Goal: Task Accomplishment & Management: Use online tool/utility

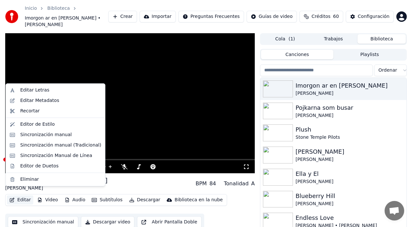
click at [21, 196] on button "Editar" at bounding box center [20, 200] width 26 height 9
click at [23, 91] on div "Editar Letras" at bounding box center [34, 90] width 29 height 7
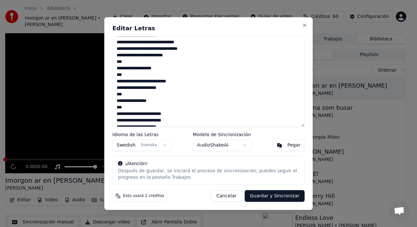
scroll to position [208, 0]
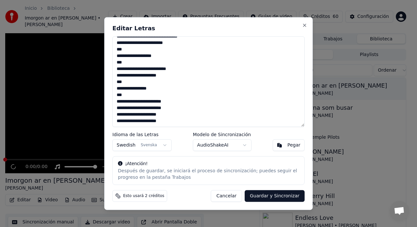
drag, startPoint x: 117, startPoint y: 43, endPoint x: 157, endPoint y: 115, distance: 82.3
click at [190, 119] on textarea at bounding box center [208, 81] width 192 height 91
click at [305, 25] on button "Close" at bounding box center [304, 24] width 5 height 5
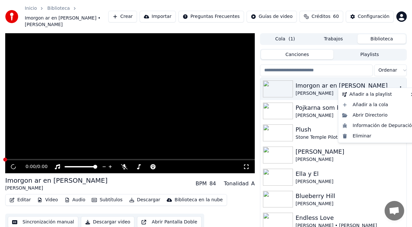
click at [397, 86] on icon "button" at bounding box center [400, 88] width 7 height 5
click at [361, 136] on div "Eliminar" at bounding box center [378, 136] width 78 height 10
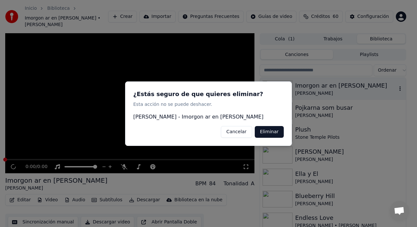
click at [269, 133] on button "Eliminar" at bounding box center [269, 132] width 29 height 12
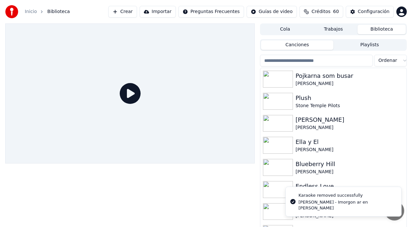
click at [137, 11] on button "Crear" at bounding box center [122, 12] width 29 height 12
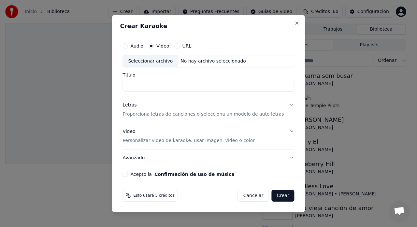
click at [158, 61] on div "Seleccionar archivo" at bounding box center [150, 61] width 55 height 12
type input "**********"
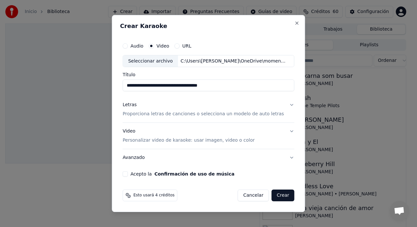
click at [140, 117] on p "Proporciona letras de canciones o selecciona un modelo de auto letras" at bounding box center [203, 114] width 161 height 7
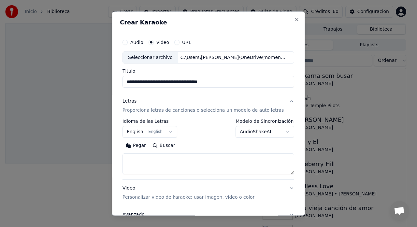
click at [137, 157] on textarea at bounding box center [209, 164] width 172 height 21
paste textarea "**********"
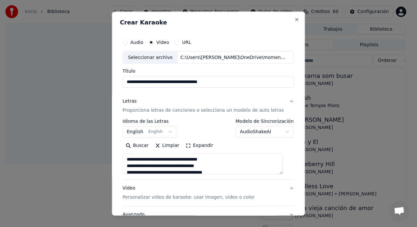
scroll to position [275, 0]
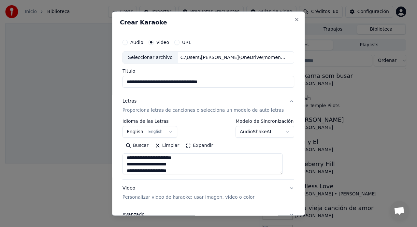
type textarea "**********"
click at [150, 133] on button "English English" at bounding box center [150, 132] width 55 height 12
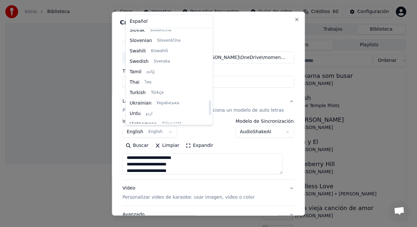
scroll to position [487, 0]
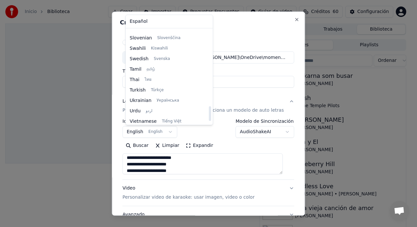
select select "**"
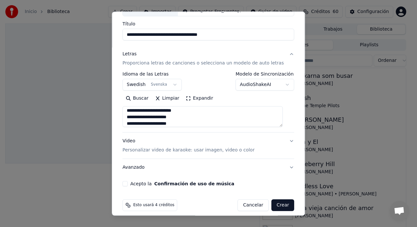
scroll to position [53, 0]
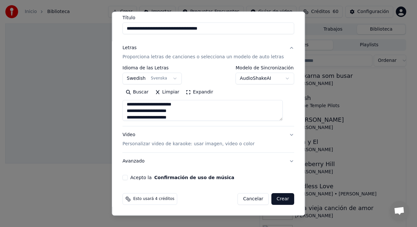
click at [158, 146] on p "Personalizar video de karaoke: usar imagen, video o color" at bounding box center [189, 144] width 132 height 7
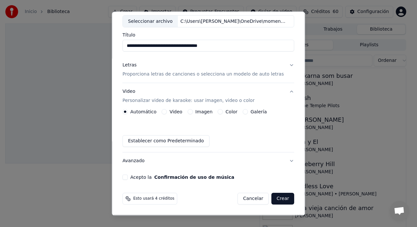
scroll to position [36, 0]
click at [243, 113] on button "Galería" at bounding box center [245, 112] width 5 height 5
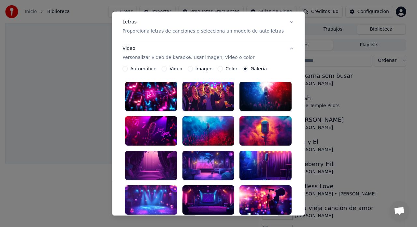
scroll to position [101, 0]
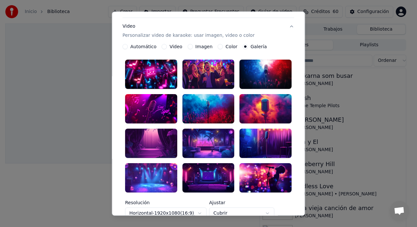
click at [204, 172] on div at bounding box center [209, 177] width 52 height 29
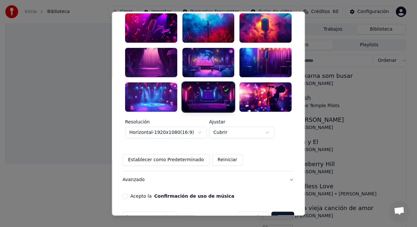
scroll to position [188, 0]
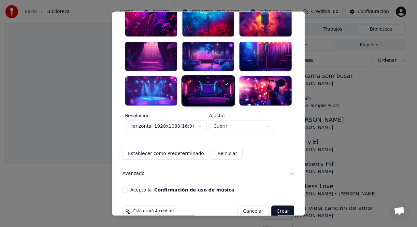
click at [128, 187] on button "Acepto la Confirmación de uso de música" at bounding box center [125, 189] width 5 height 5
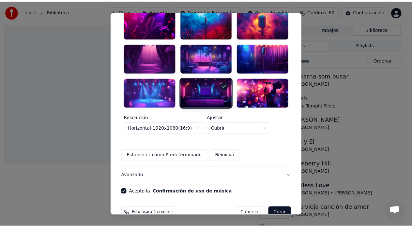
scroll to position [192, 0]
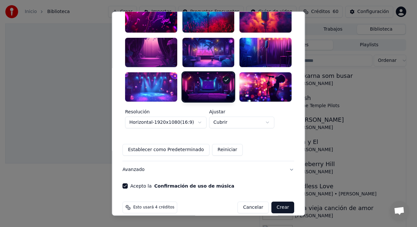
click at [278, 202] on button "Crear" at bounding box center [282, 208] width 23 height 12
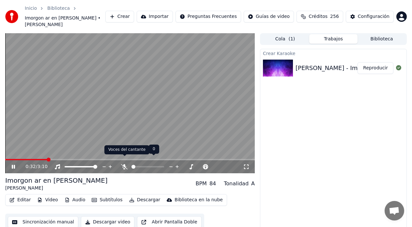
click at [124, 164] on icon at bounding box center [124, 166] width 7 height 5
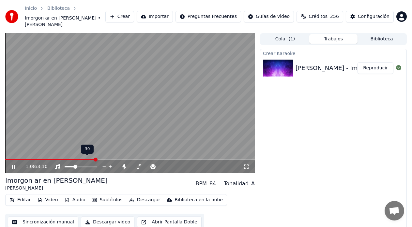
click at [74, 166] on span at bounding box center [70, 166] width 10 height 1
click at [65, 165] on span at bounding box center [67, 167] width 4 height 4
click at [12, 165] on icon at bounding box center [13, 167] width 3 height 4
